Goal: Information Seeking & Learning: Learn about a topic

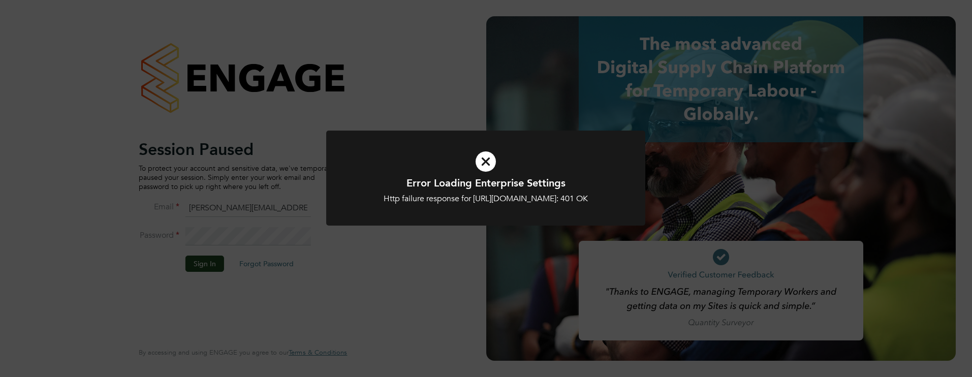
click at [518, 204] on div "Http failure response for https://huntereducation.app.engagetech.net/app/busine…" at bounding box center [486, 199] width 264 height 11
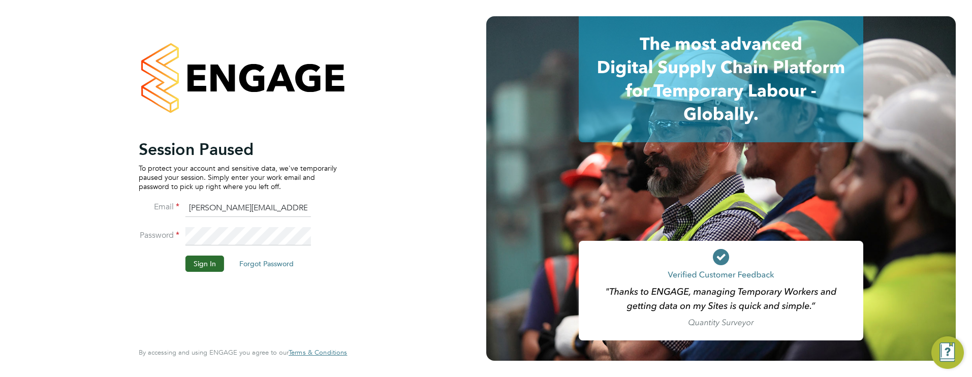
click at [204, 262] on button "Sign In" at bounding box center [204, 264] width 39 height 16
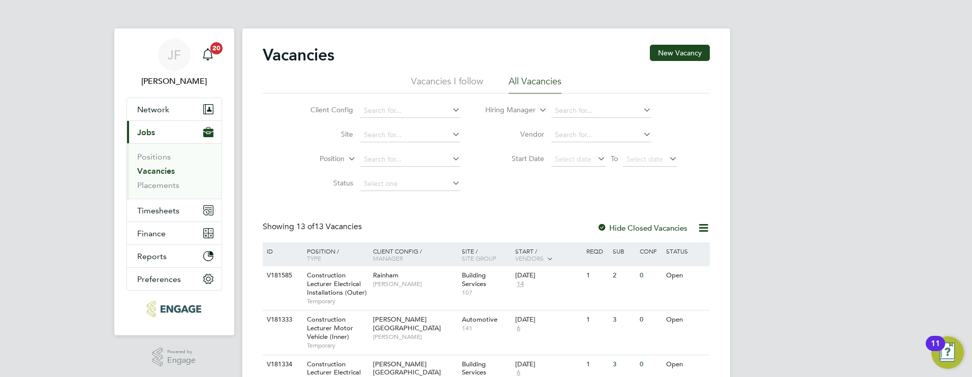
click at [163, 173] on link "Vacancies" at bounding box center [156, 171] width 38 height 10
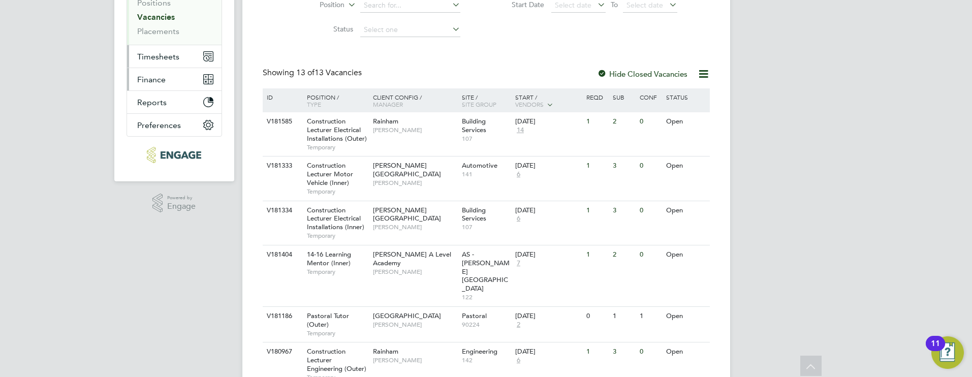
scroll to position [174, 0]
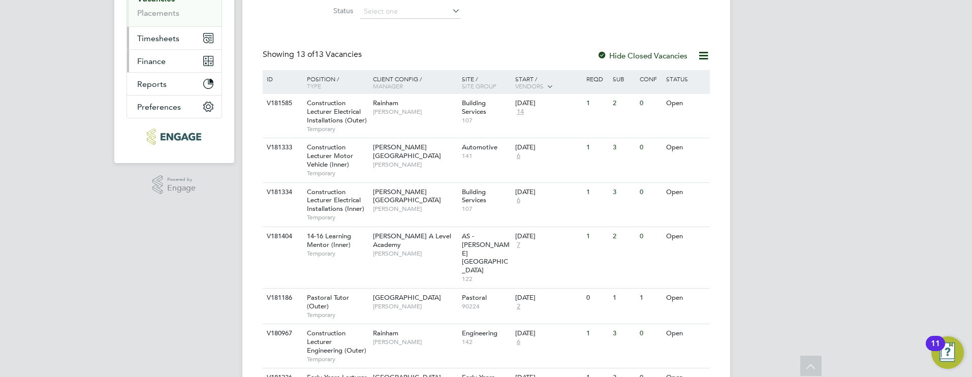
click at [176, 61] on button "Finance" at bounding box center [174, 61] width 95 height 22
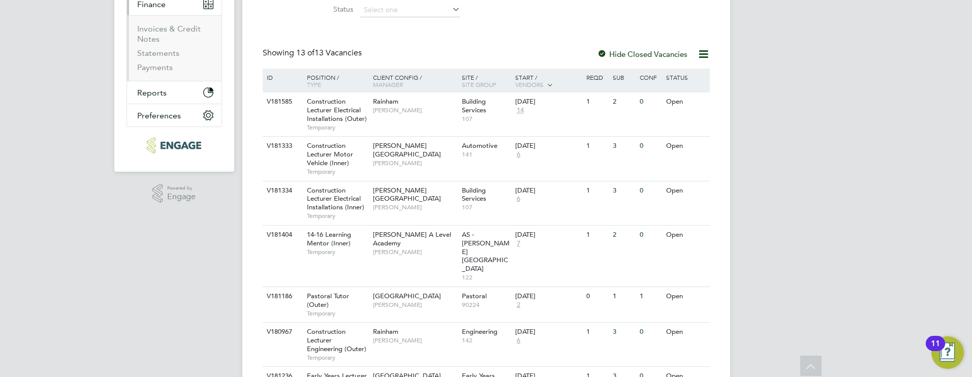
click at [171, 41] on li "Invoices & Credit Notes" at bounding box center [175, 36] width 76 height 24
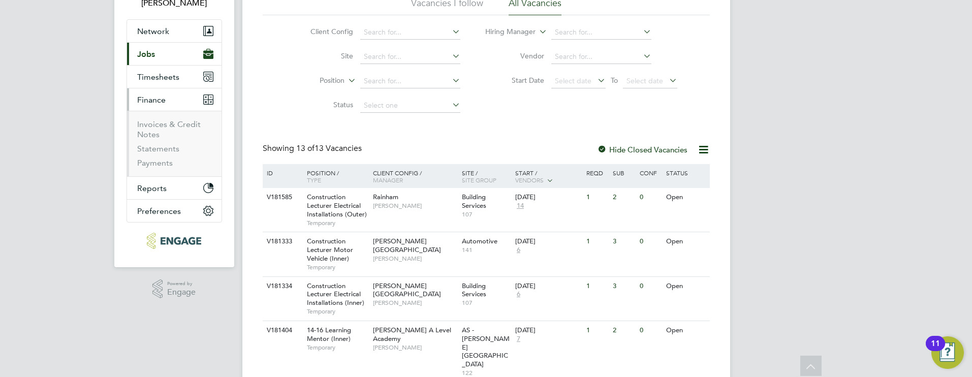
scroll to position [78, 0]
click at [169, 79] on span "Timesheets" at bounding box center [158, 78] width 42 height 10
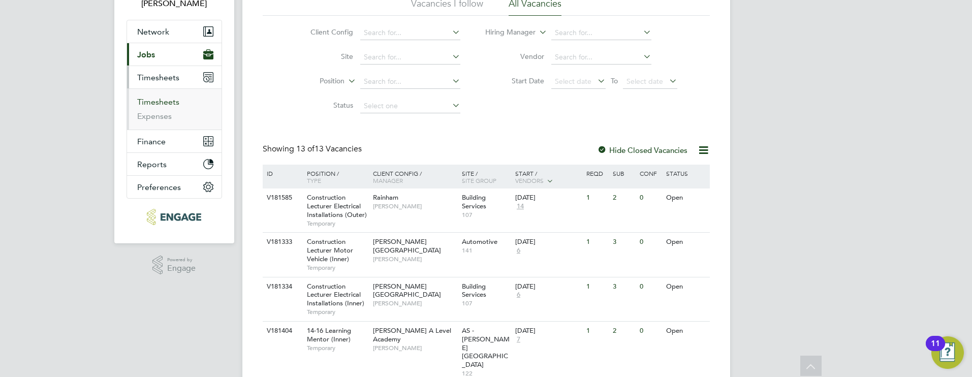
click at [161, 97] on link "Timesheets" at bounding box center [158, 102] width 42 height 10
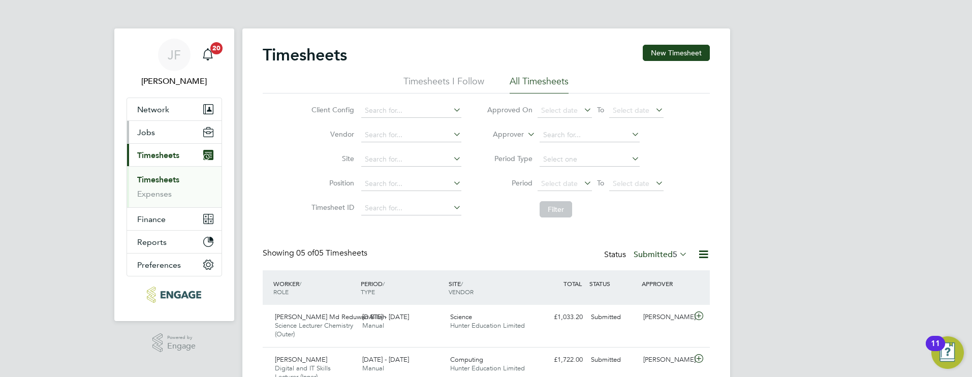
click at [155, 135] on button "Jobs" at bounding box center [174, 132] width 95 height 22
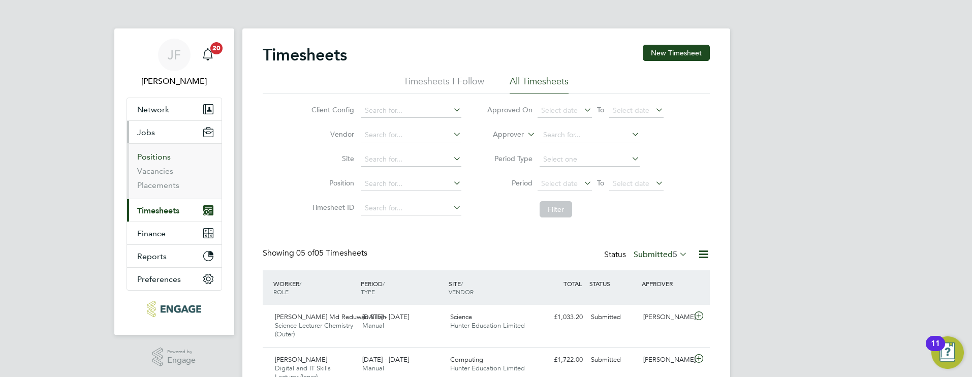
click at [162, 158] on link "Positions" at bounding box center [154, 157] width 34 height 10
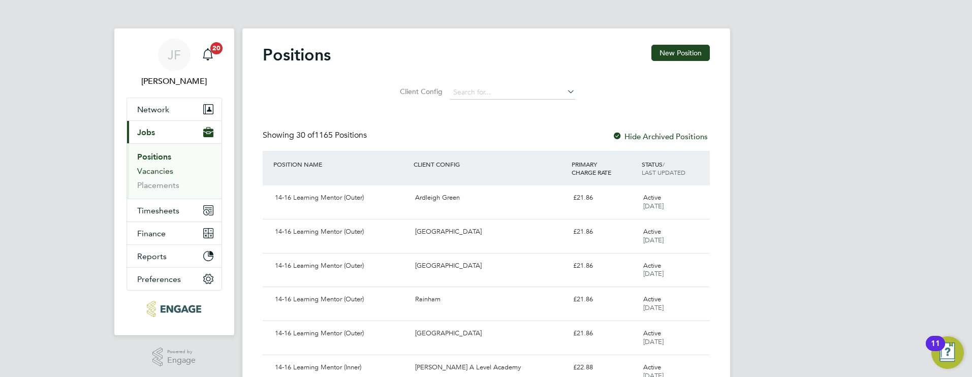
click at [168, 174] on link "Vacancies" at bounding box center [155, 171] width 36 height 10
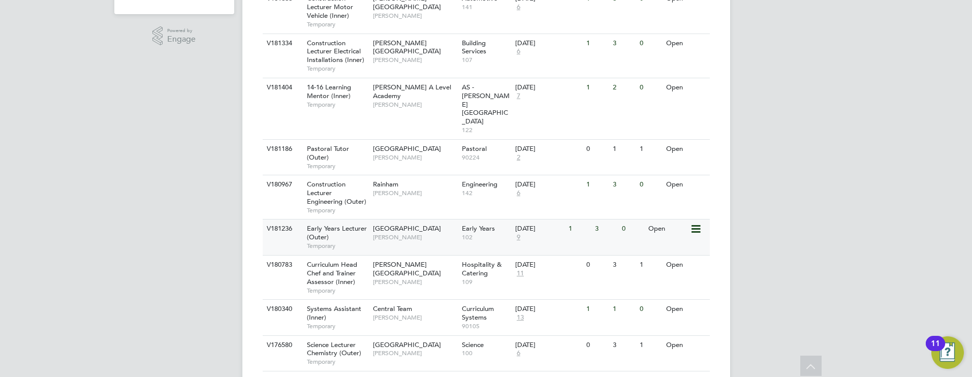
scroll to position [177, 0]
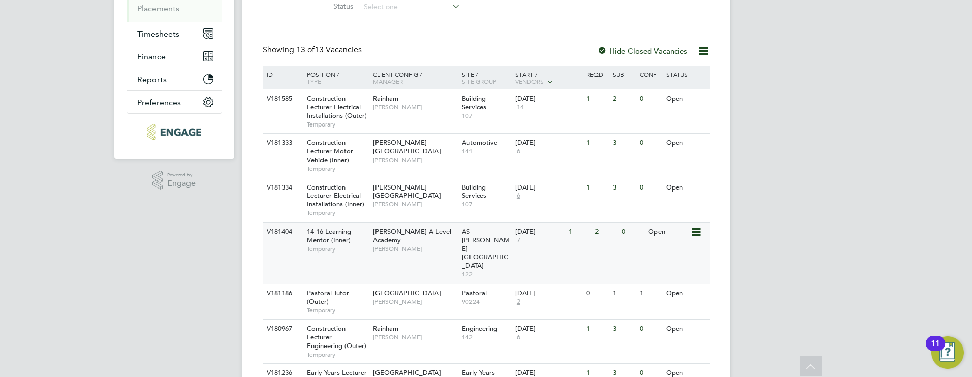
click at [352, 236] on div "14-16 Learning Mentor (Inner) Temporary" at bounding box center [334, 240] width 71 height 35
